Goal: Task Accomplishment & Management: Manage account settings

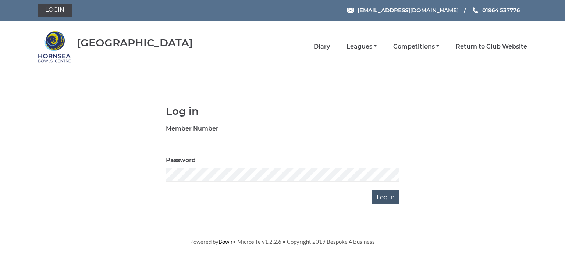
type input "0580"
click at [392, 198] on input "Log in" at bounding box center [386, 198] width 28 height 14
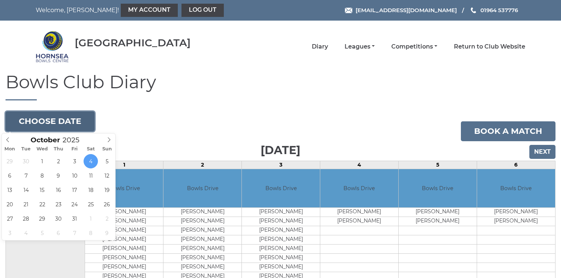
click at [61, 121] on button "Choose date" at bounding box center [50, 122] width 89 height 20
type input "[DATE]"
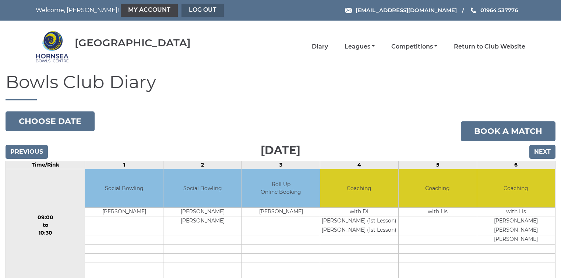
click at [181, 9] on link "Log out" at bounding box center [202, 10] width 42 height 13
